Goal: Transaction & Acquisition: Purchase product/service

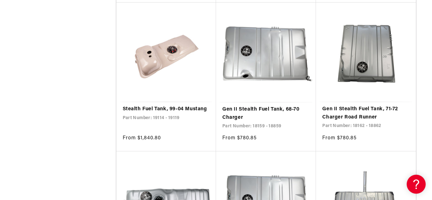
scroll to position [632, 0]
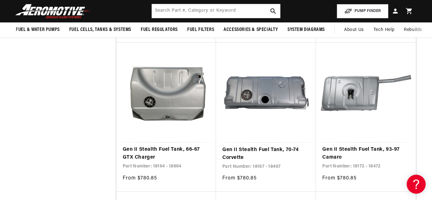
scroll to position [1011, 0]
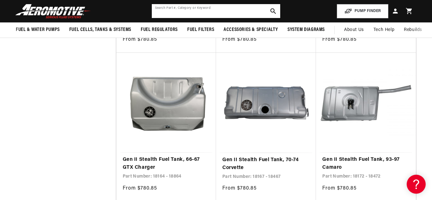
click at [176, 10] on input "text" at bounding box center [216, 11] width 129 height 14
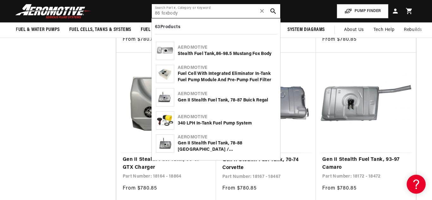
type input "86 foxbody"
click at [186, 51] on div "Stealth Fuel Tank, 86 -98.5 Mustang Fox Body" at bounding box center [227, 54] width 99 height 6
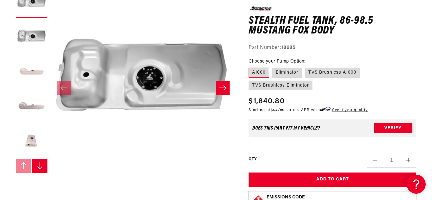
click at [222, 85] on icon "Slide right" at bounding box center [223, 88] width 8 height 6
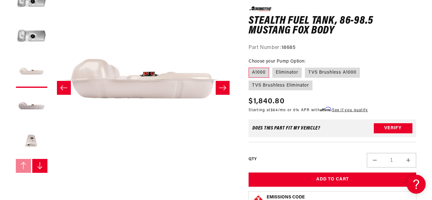
click at [222, 85] on icon "Slide right" at bounding box center [223, 88] width 8 height 6
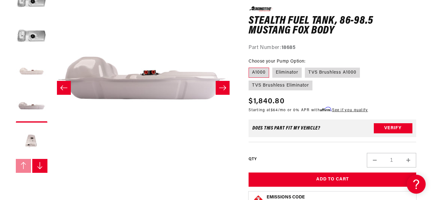
click at [222, 85] on icon "Slide right" at bounding box center [223, 88] width 8 height 6
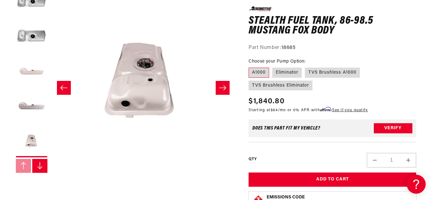
click at [222, 85] on icon "Slide right" at bounding box center [223, 88] width 8 height 6
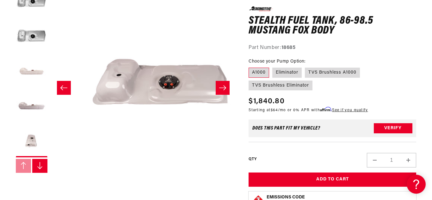
scroll to position [0, 926]
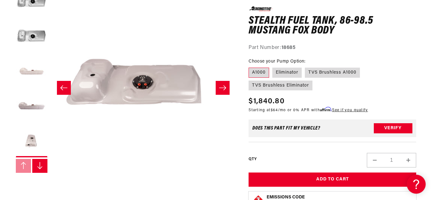
click at [222, 85] on icon "Slide right" at bounding box center [223, 88] width 8 height 6
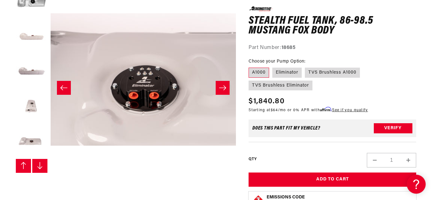
scroll to position [69, 0]
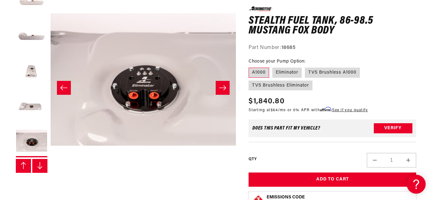
click at [222, 85] on icon "Slide right" at bounding box center [223, 88] width 8 height 6
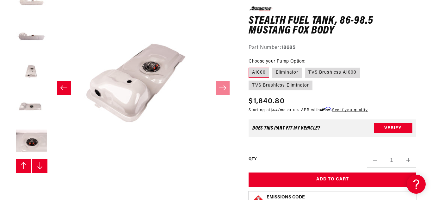
scroll to position [104, 0]
